Goal: Information Seeking & Learning: Learn about a topic

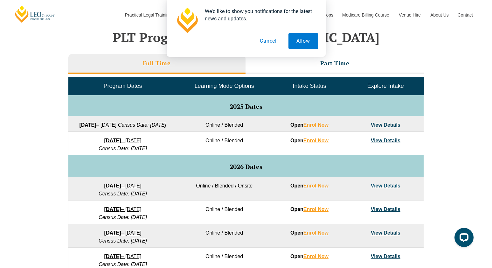
click at [274, 43] on button "Cancel" at bounding box center [268, 41] width 33 height 16
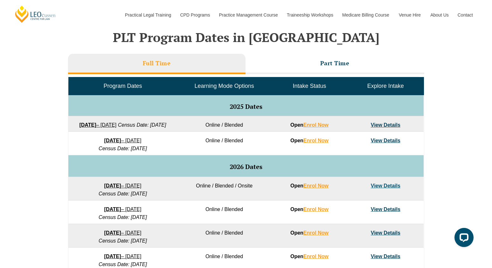
click at [384, 126] on link "View Details" at bounding box center [386, 124] width 30 height 5
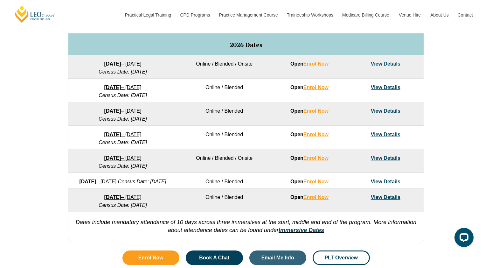
click at [376, 66] on link "View Details" at bounding box center [386, 63] width 30 height 5
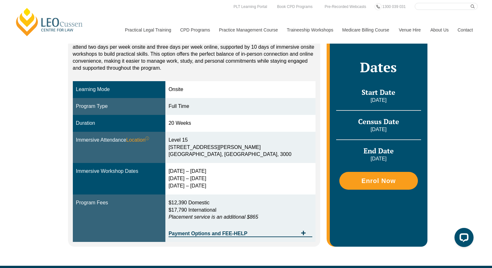
scroll to position [131, 0]
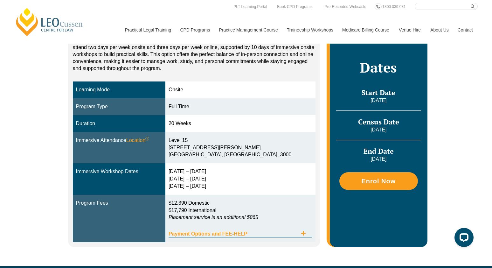
click at [303, 232] on icon "Tabs. Open items with Enter or Space, close with Escape and navigate using the …" at bounding box center [303, 233] width 4 height 4
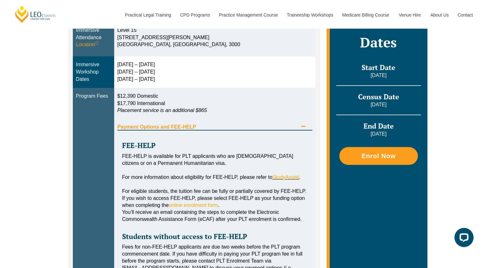
scroll to position [292, 0]
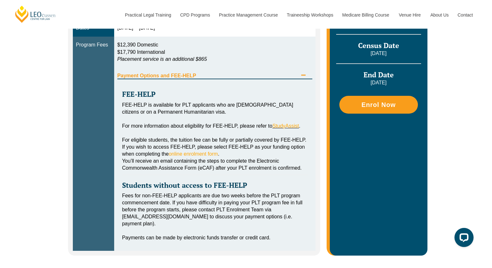
click at [302, 72] on div "Payment Options and FEE-HELP" at bounding box center [214, 72] width 195 height 13
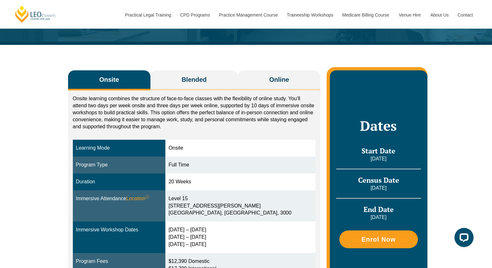
scroll to position [72, 0]
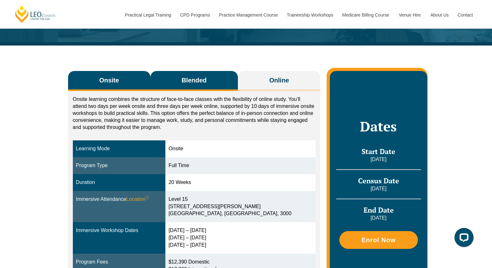
click at [224, 81] on button "Blended" at bounding box center [194, 81] width 88 height 20
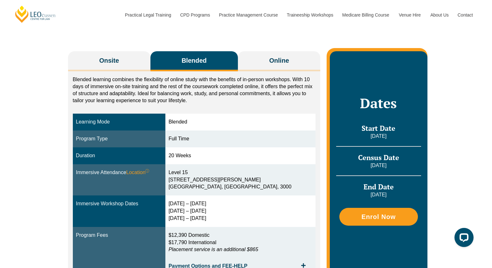
scroll to position [103, 0]
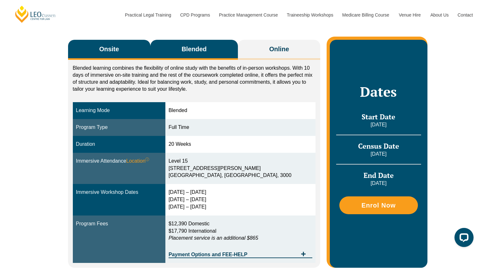
click at [137, 53] on button "Onsite" at bounding box center [109, 50] width 82 height 20
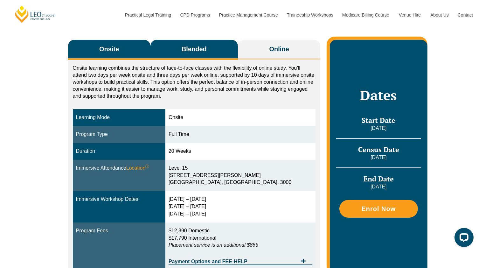
click at [176, 54] on button "Blended" at bounding box center [194, 50] width 88 height 20
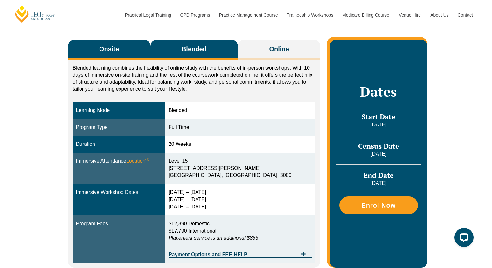
click at [137, 51] on button "Onsite" at bounding box center [109, 50] width 82 height 20
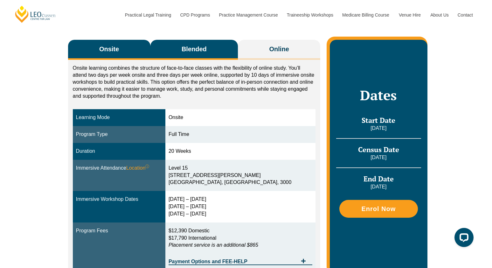
click at [173, 52] on button "Blended" at bounding box center [194, 50] width 88 height 20
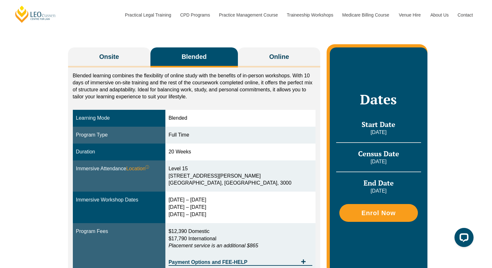
scroll to position [38, 0]
